Goal: Task Accomplishment & Management: Use online tool/utility

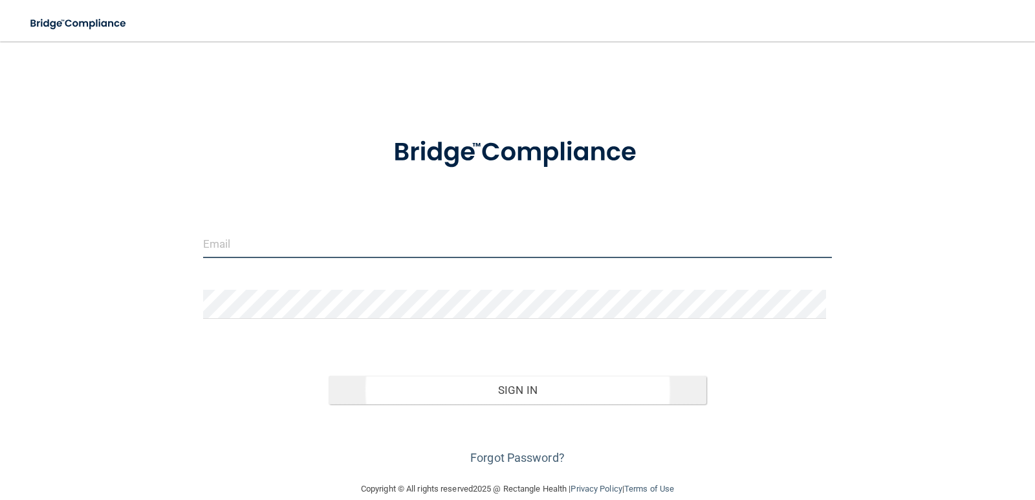
type input "[PERSON_NAME][EMAIL_ADDRESS][PERSON_NAME][DOMAIN_NAME]"
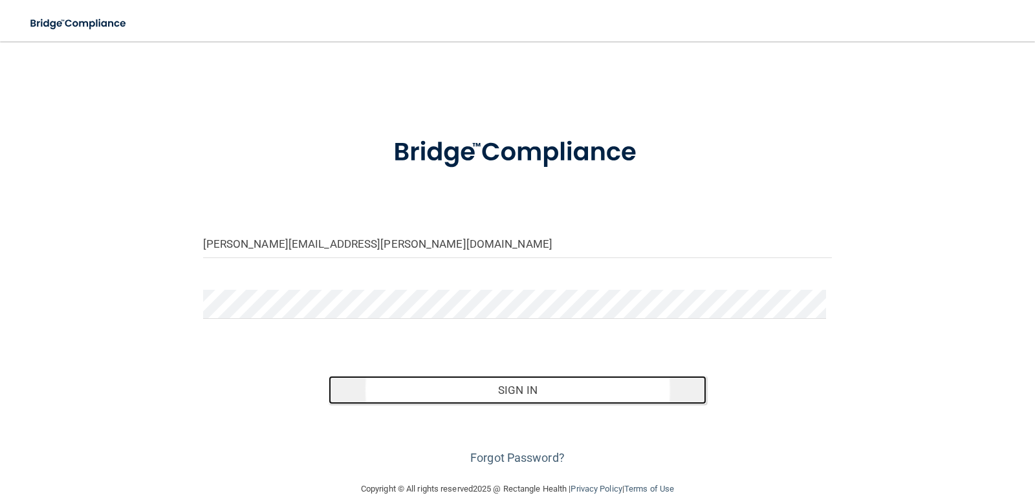
click at [514, 390] on button "Sign In" at bounding box center [518, 390] width 378 height 28
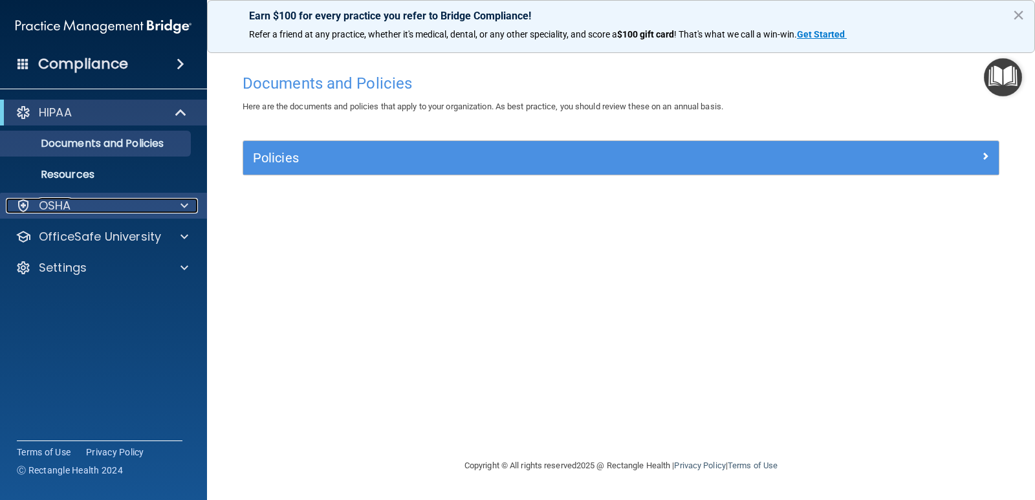
click at [82, 207] on div "OSHA" at bounding box center [86, 206] width 160 height 16
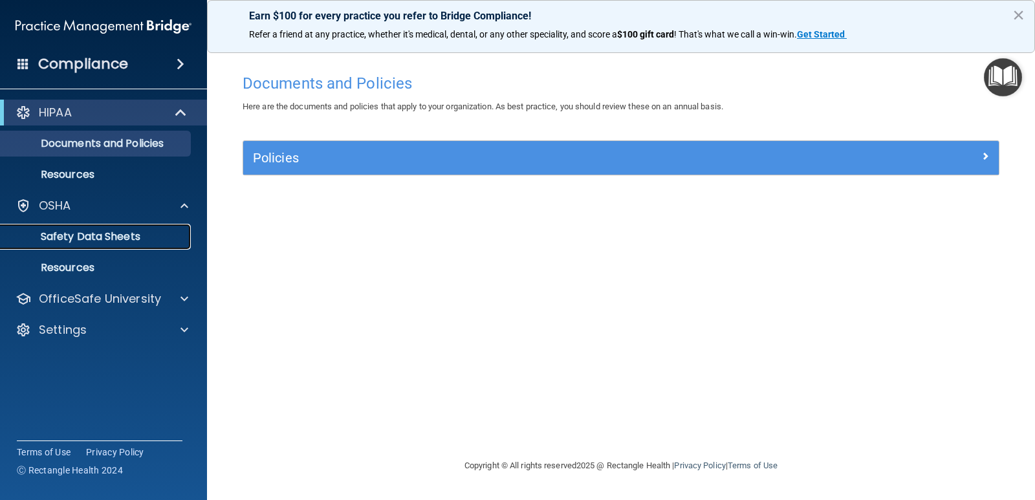
click at [85, 230] on p "Safety Data Sheets" at bounding box center [96, 236] width 177 height 13
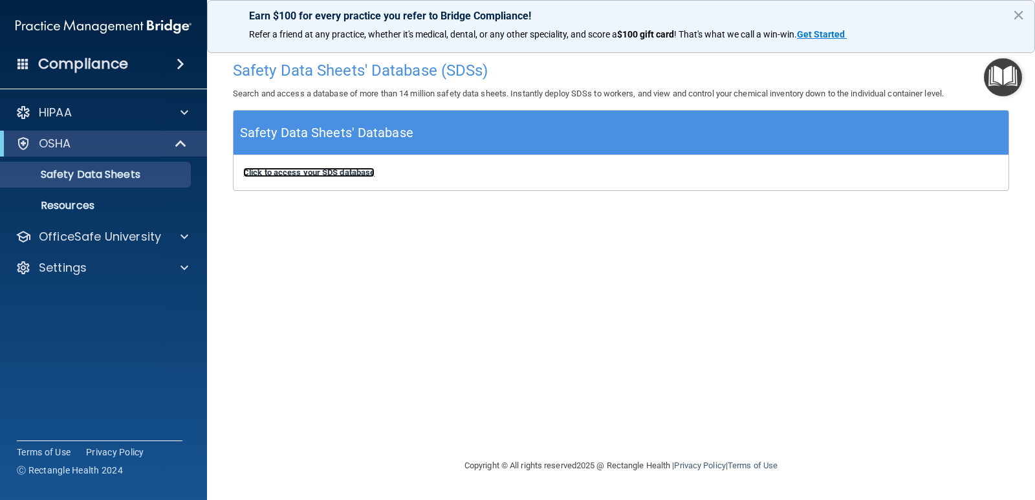
click at [333, 171] on b "Click to access your SDS database" at bounding box center [308, 173] width 131 height 10
click at [58, 168] on p "Safety Data Sheets" at bounding box center [96, 174] width 177 height 13
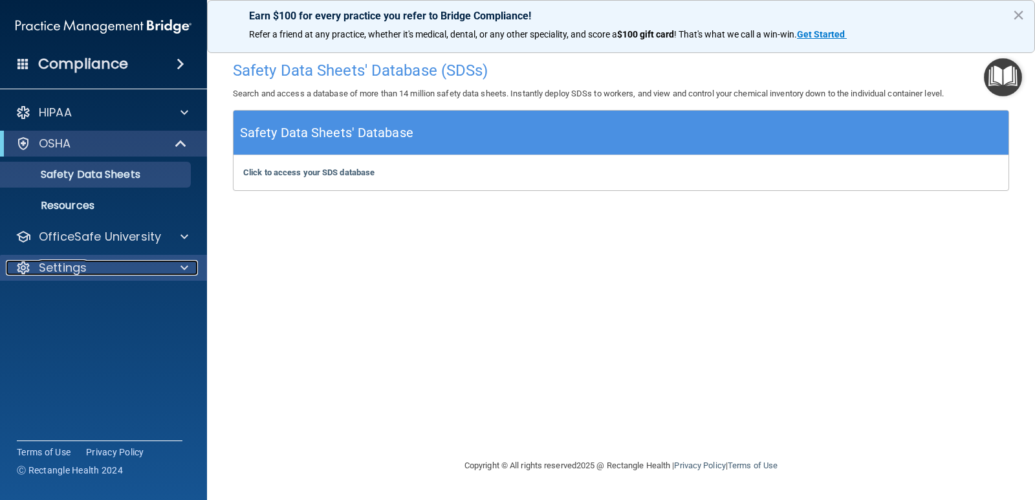
click at [171, 270] on div at bounding box center [182, 268] width 32 height 16
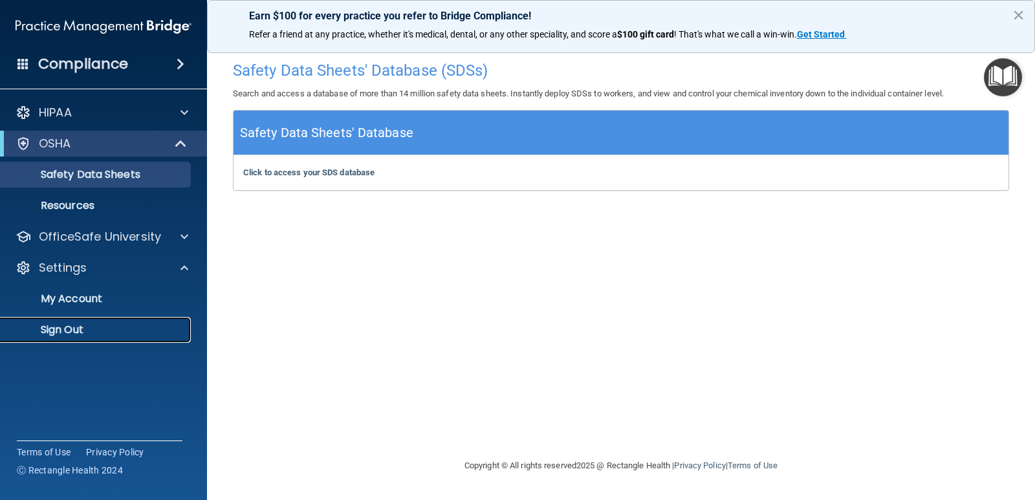
click at [74, 333] on p "Sign Out" at bounding box center [96, 330] width 177 height 13
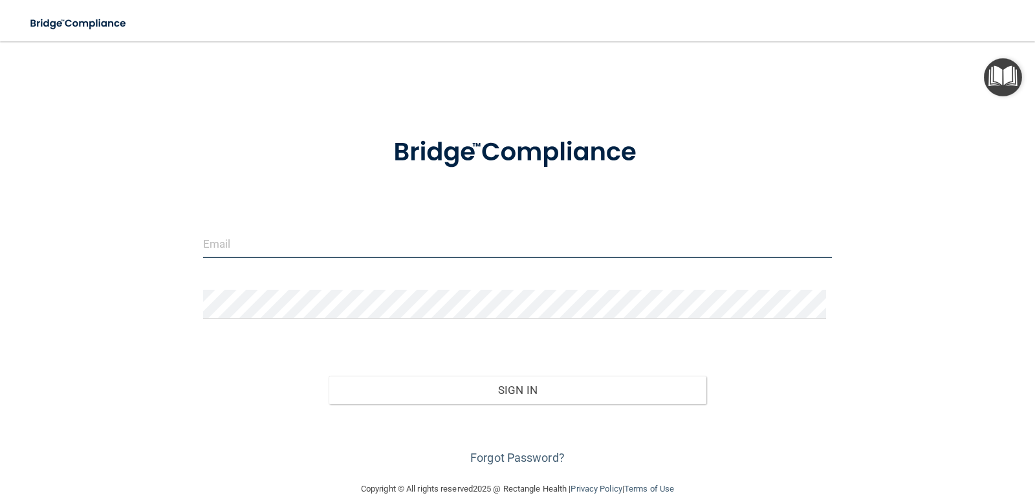
type input "[PERSON_NAME][EMAIL_ADDRESS][PERSON_NAME][DOMAIN_NAME]"
